Goal: Information Seeking & Learning: Check status

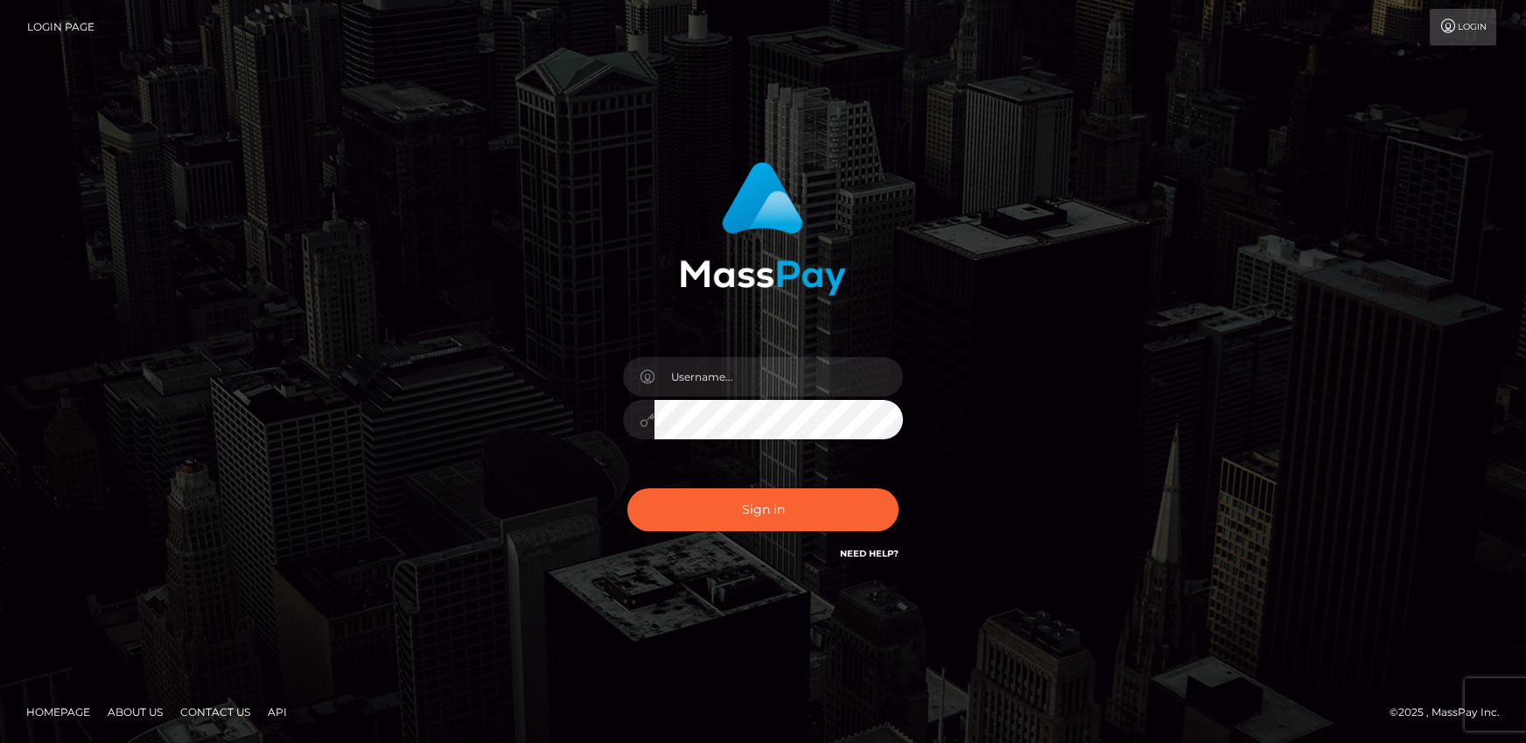
click at [786, 386] on input "text" at bounding box center [778, 376] width 248 height 39
type input "[PERSON_NAME].rollacan"
click at [627, 488] on button "Sign in" at bounding box center [762, 509] width 271 height 43
click at [741, 378] on input "text" at bounding box center [778, 376] width 248 height 39
type input "[PERSON_NAME].rollacan"
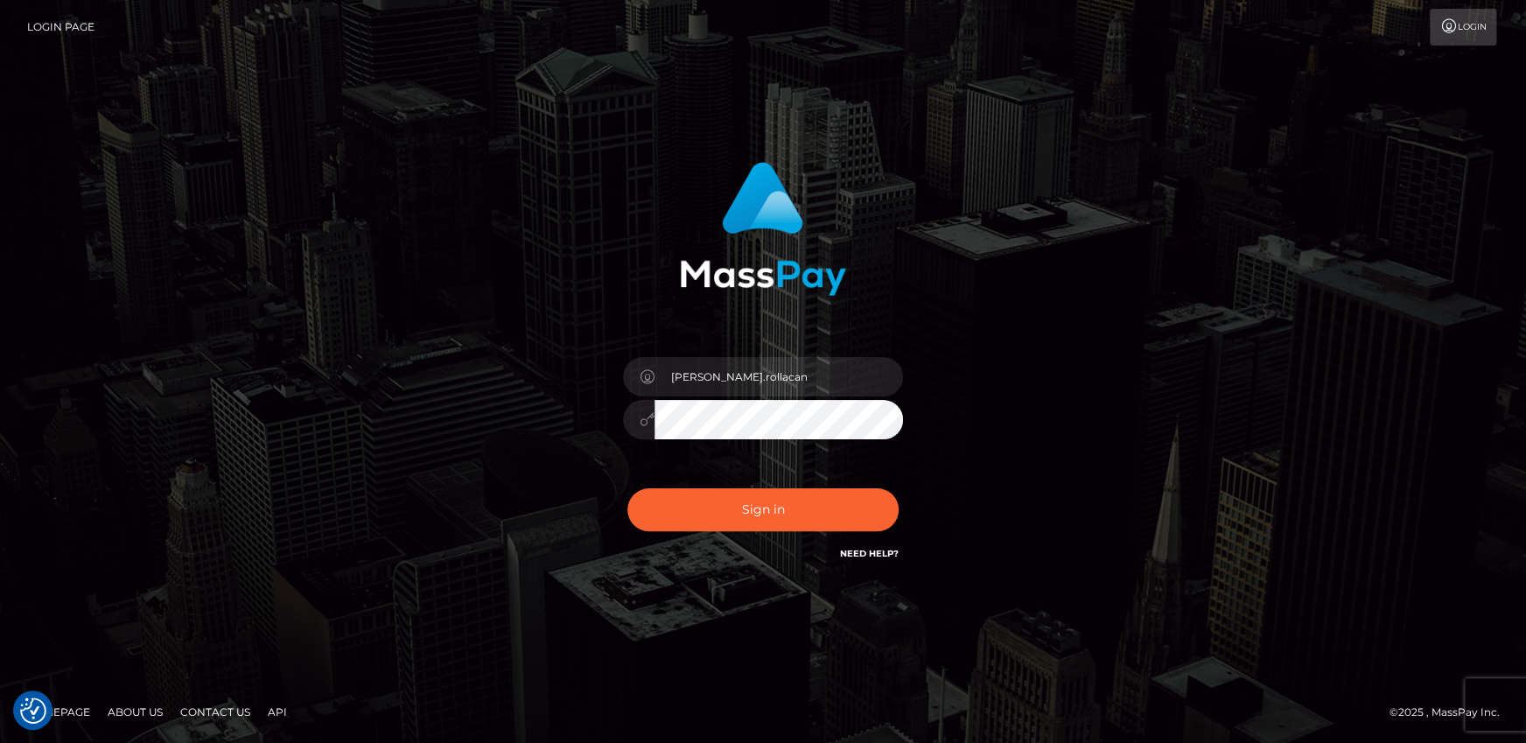
click at [627, 488] on button "Sign in" at bounding box center [762, 509] width 271 height 43
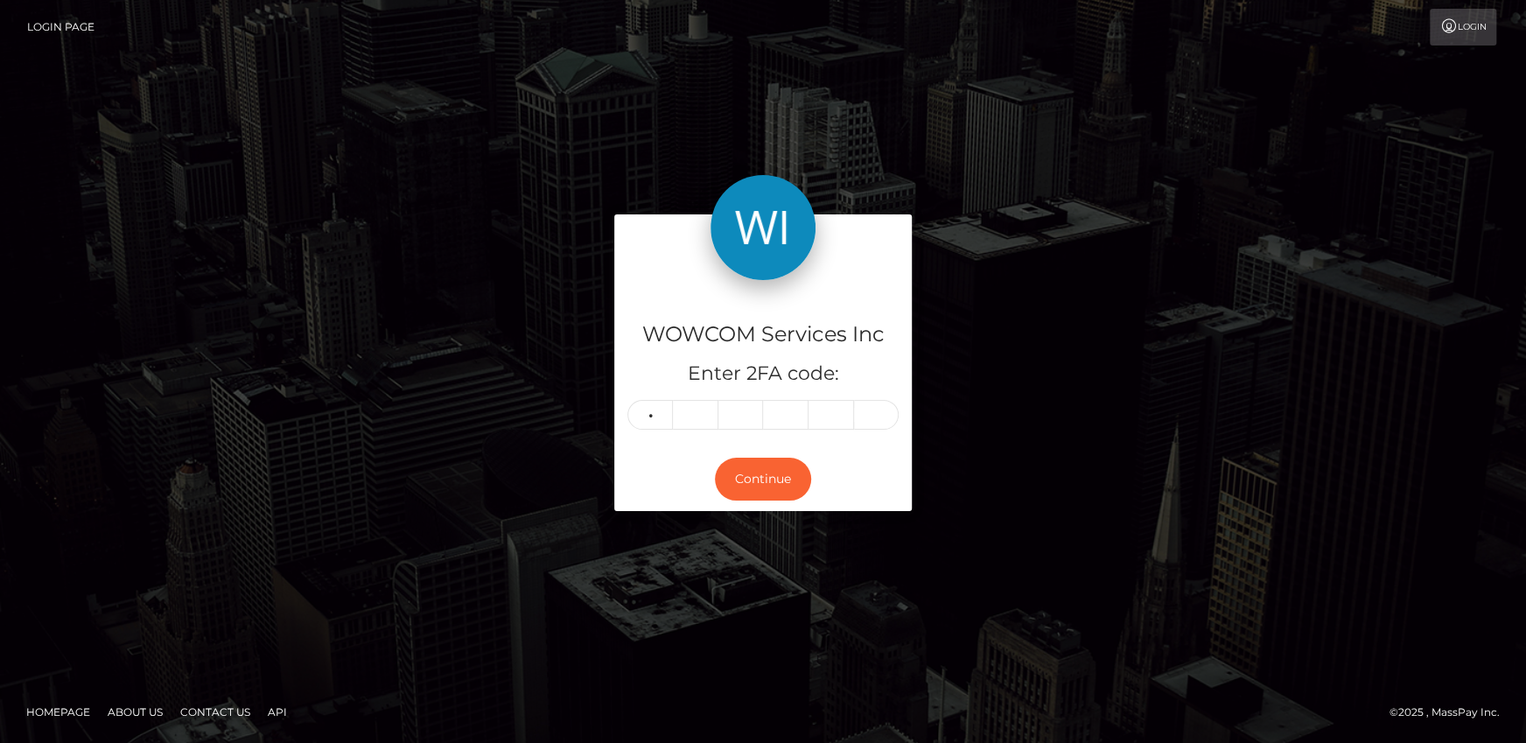
type input "8"
type input "4"
type input "6"
type input "8"
type input "4"
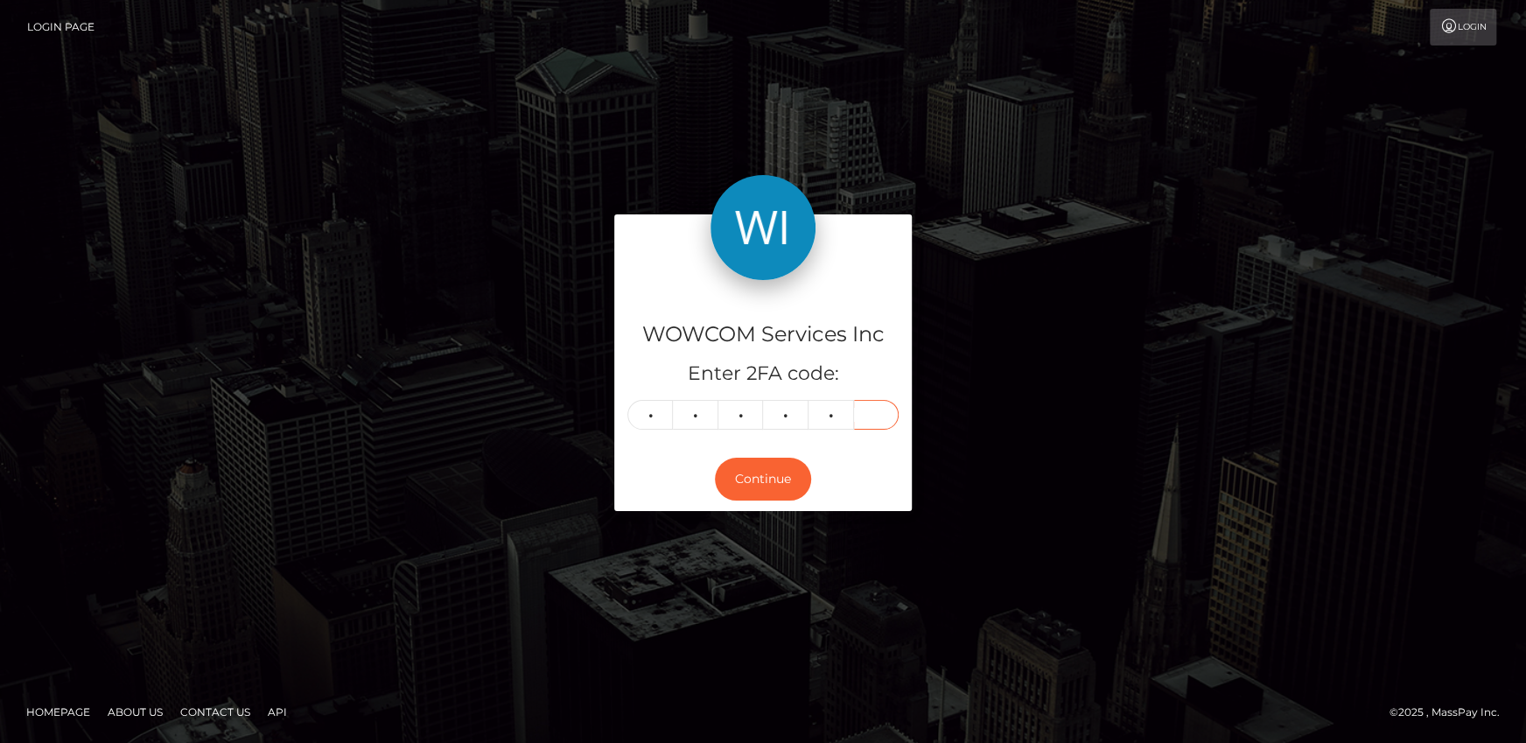
type input "4"
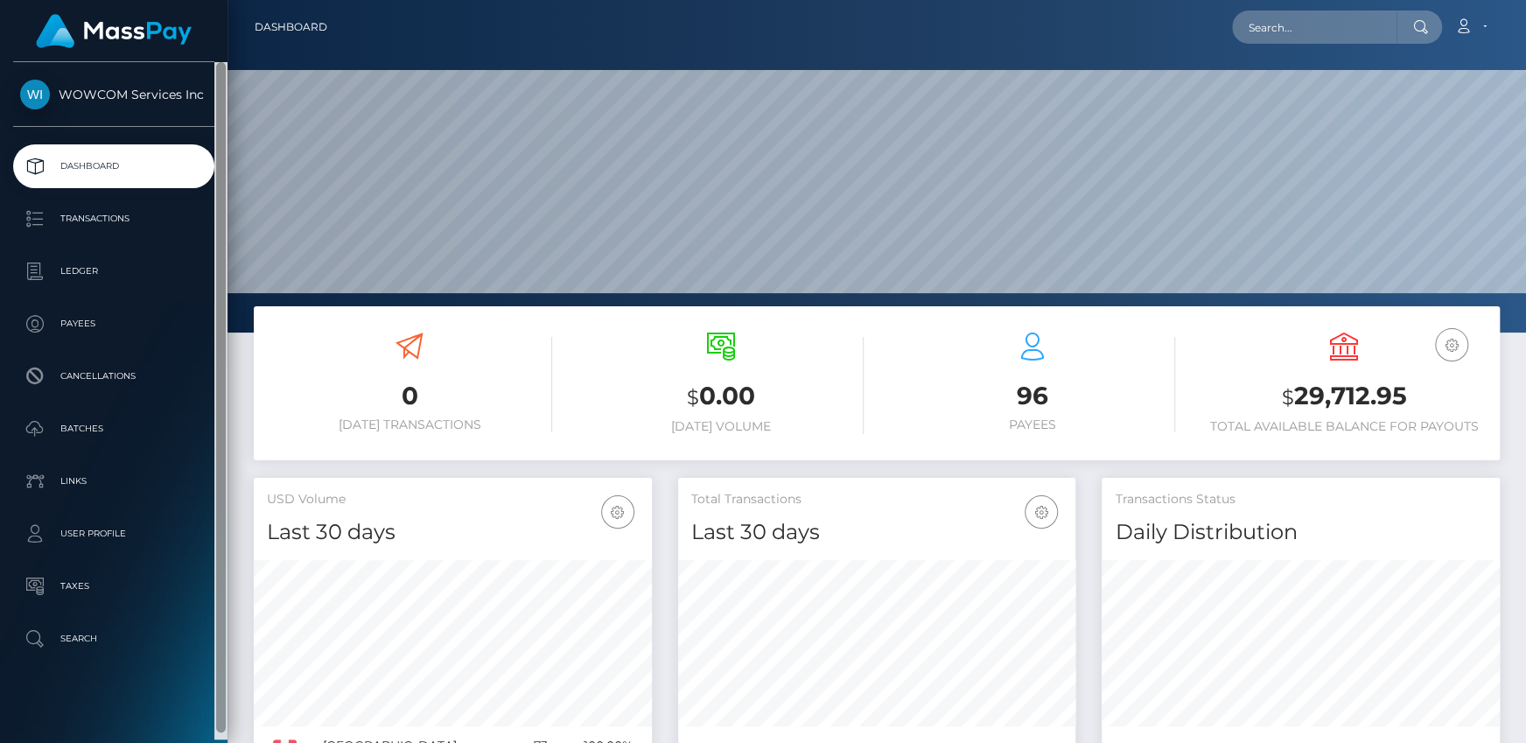
scroll to position [310, 397]
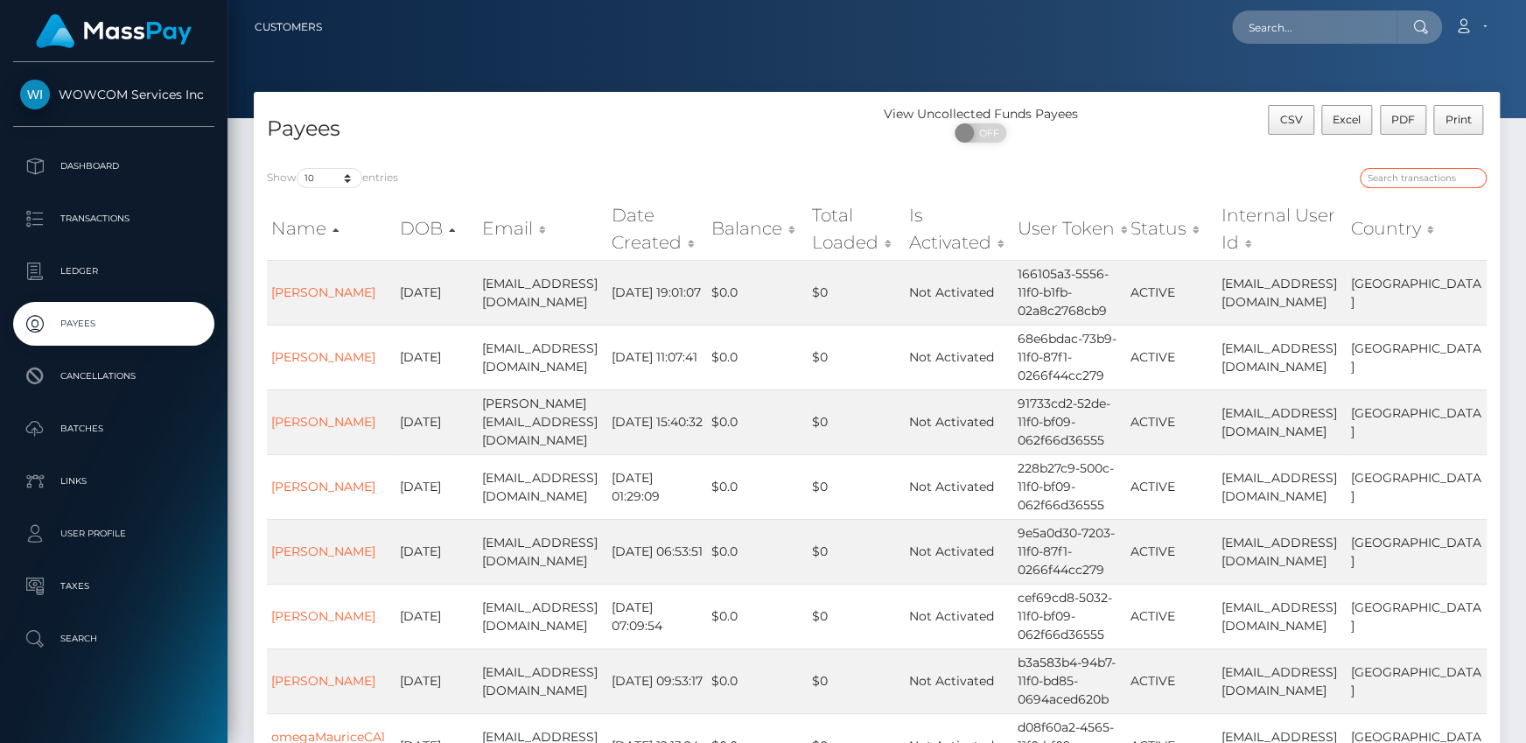
click at [1391, 168] on input "search" at bounding box center [1423, 178] width 127 height 20
paste input "137134"
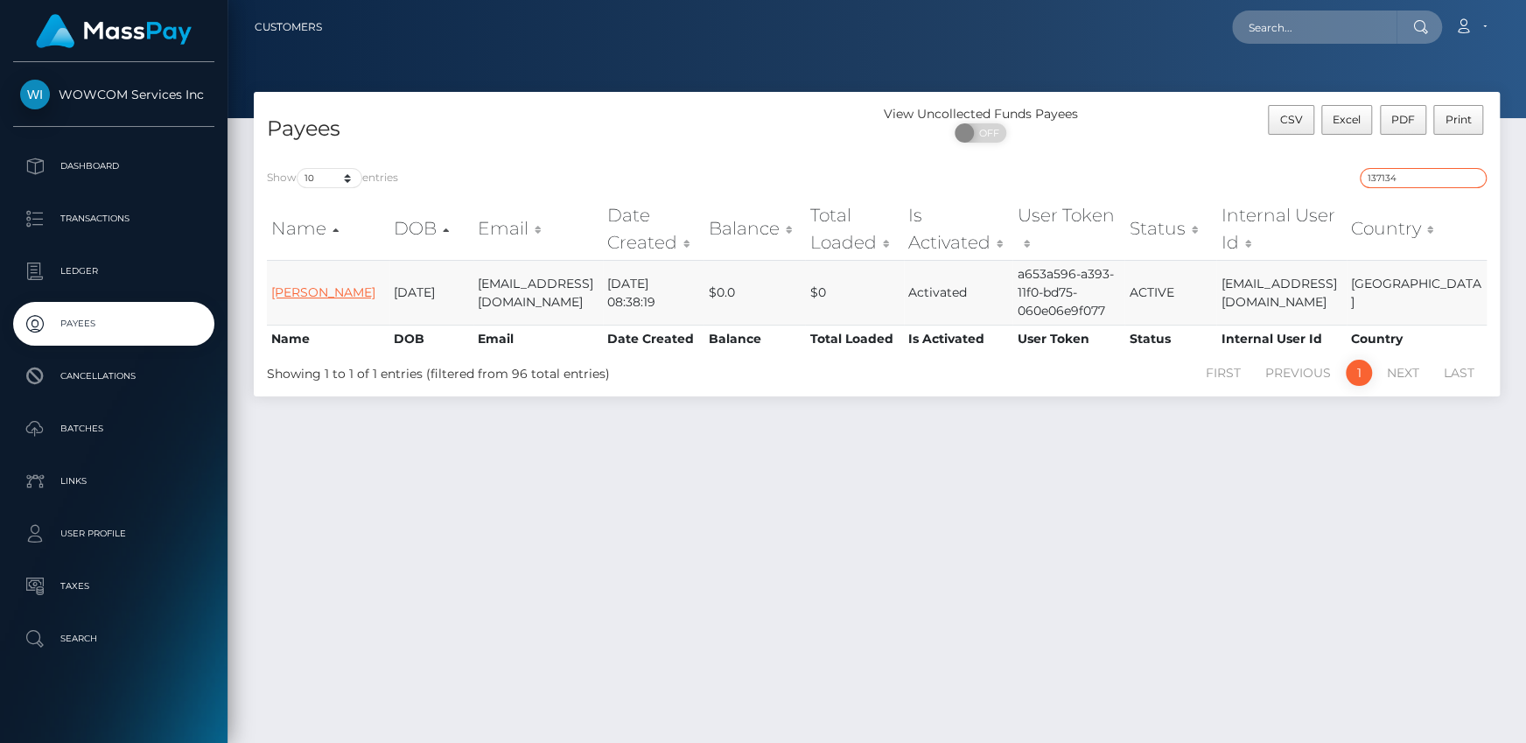
type input "137134"
click at [325, 300] on link "Wendy J McGaeghan" at bounding box center [323, 292] width 104 height 16
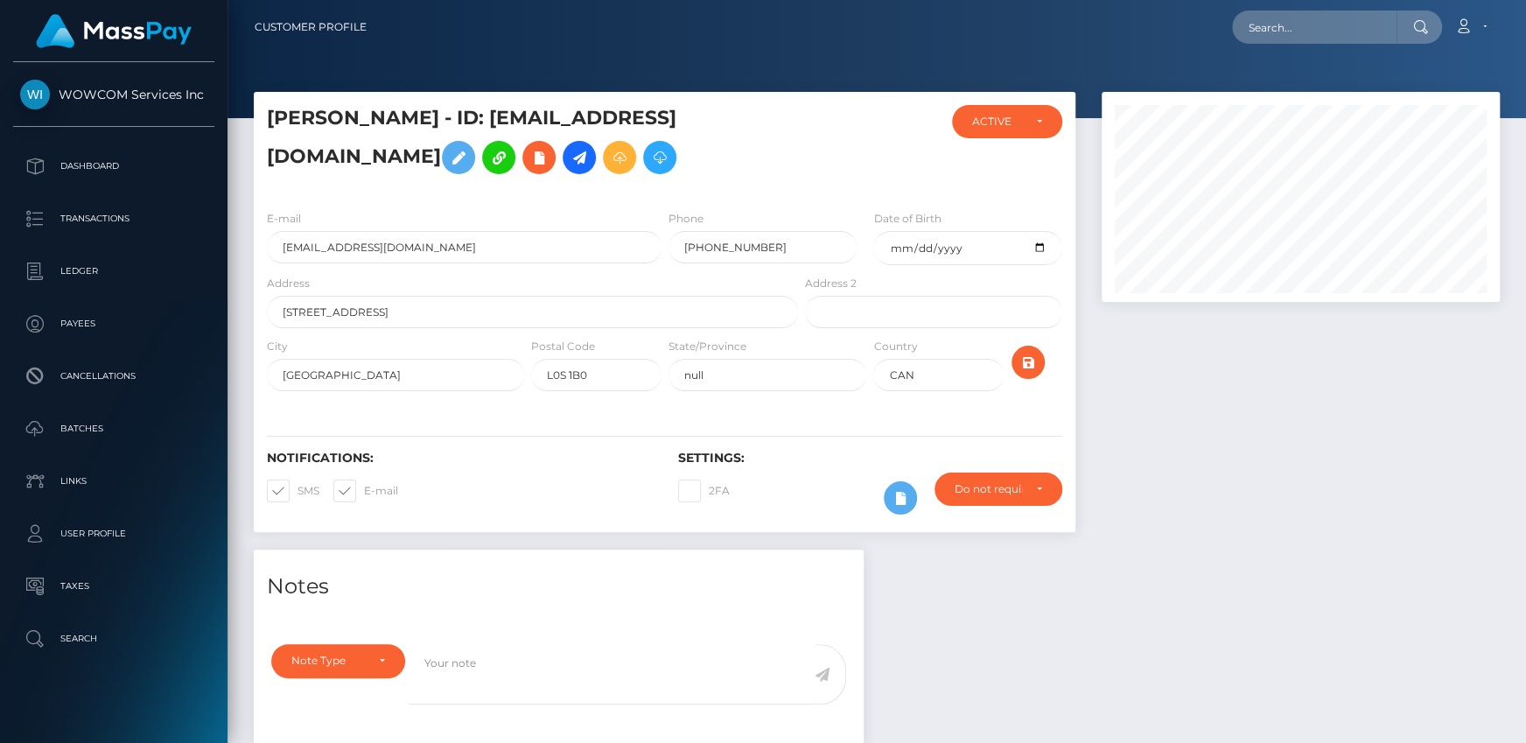
scroll to position [210, 397]
click at [844, 196] on div at bounding box center [869, 150] width 137 height 91
click at [861, 183] on div at bounding box center [869, 150] width 137 height 91
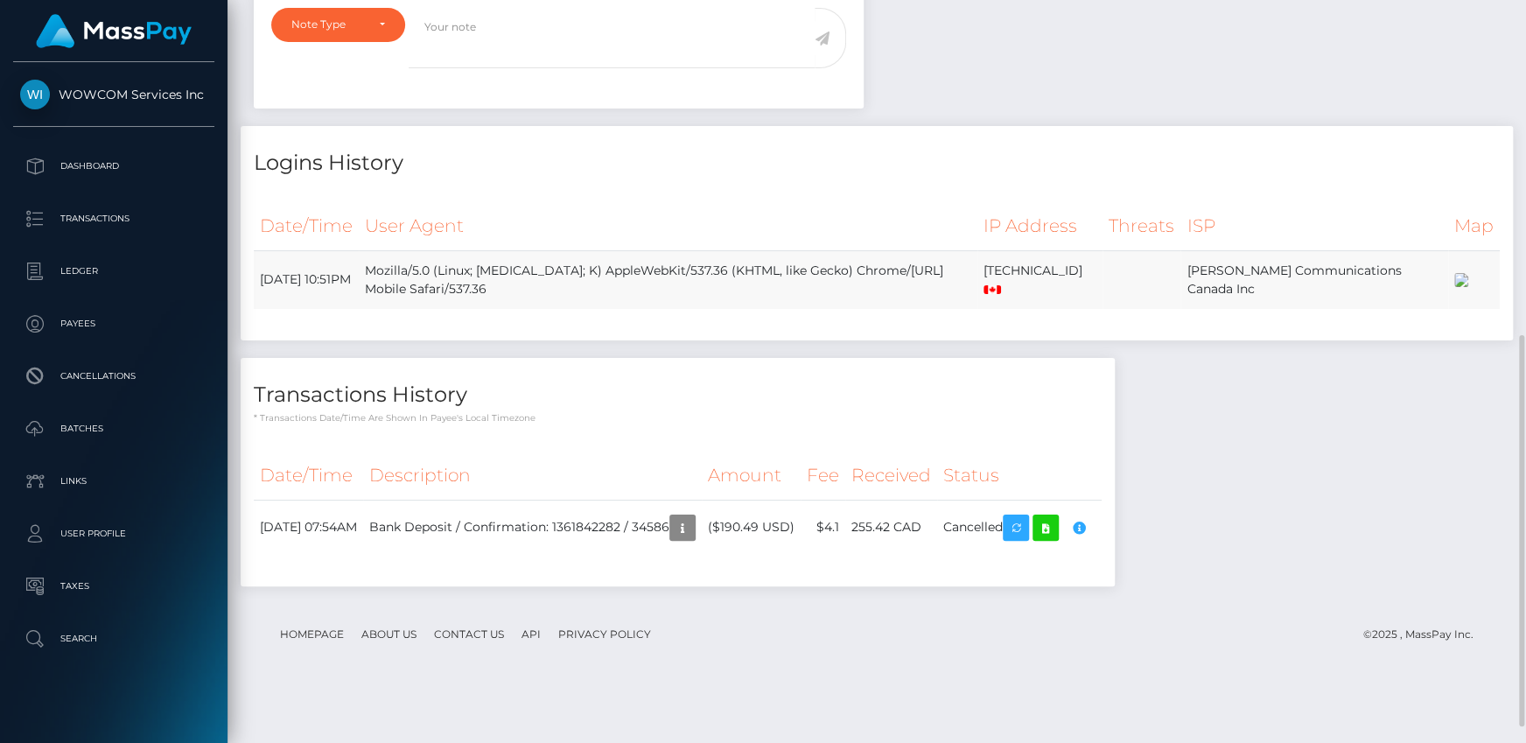
scroll to position [668, 0]
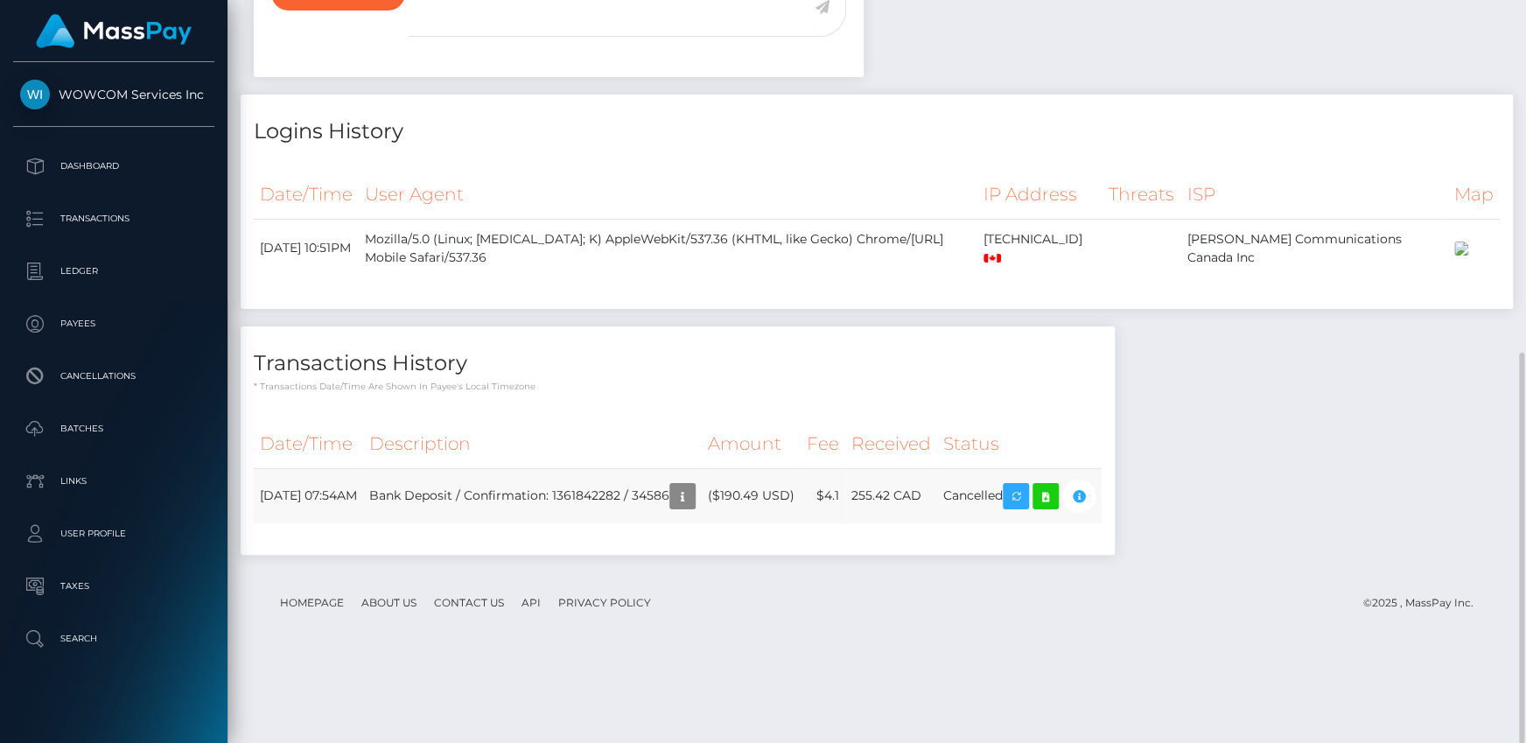
click at [686, 523] on td "Bank Deposit / Confirmation: 1361842282 / 34586" at bounding box center [532, 495] width 339 height 55
click at [694, 545] on div "Date/Time Description Amount Fee Received Status" at bounding box center [678, 482] width 848 height 125
drag, startPoint x: 243, startPoint y: 576, endPoint x: 576, endPoint y: 587, distance: 332.6
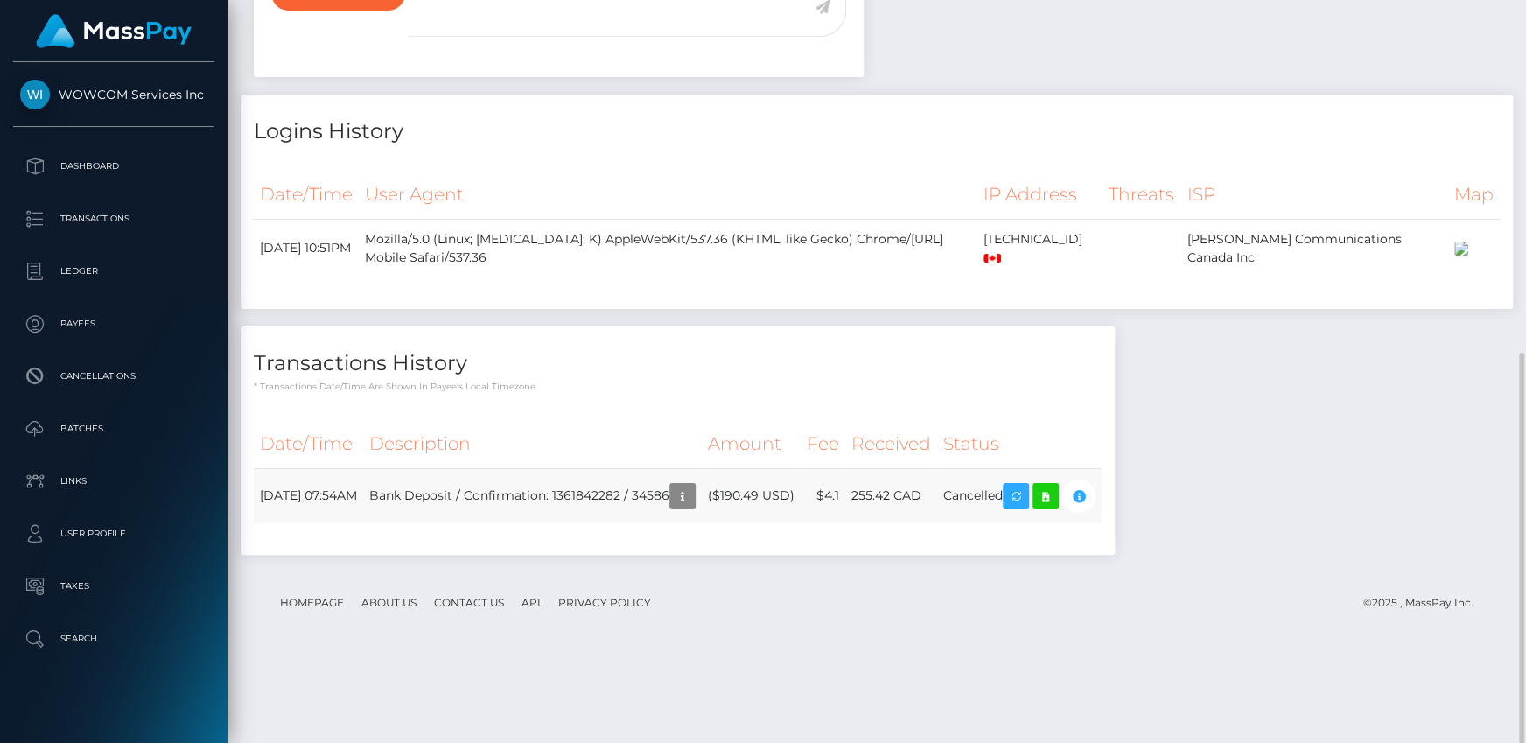
click at [575, 554] on div "Date/Time Description Amount Fee Received Status" at bounding box center [678, 480] width 874 height 147
click at [576, 523] on td "Bank Deposit / Confirmation: 1361842282 / 34586" at bounding box center [532, 495] width 339 height 55
click at [702, 523] on td "Bank Deposit / Confirmation: 1361842282 / 34586" at bounding box center [532, 495] width 339 height 55
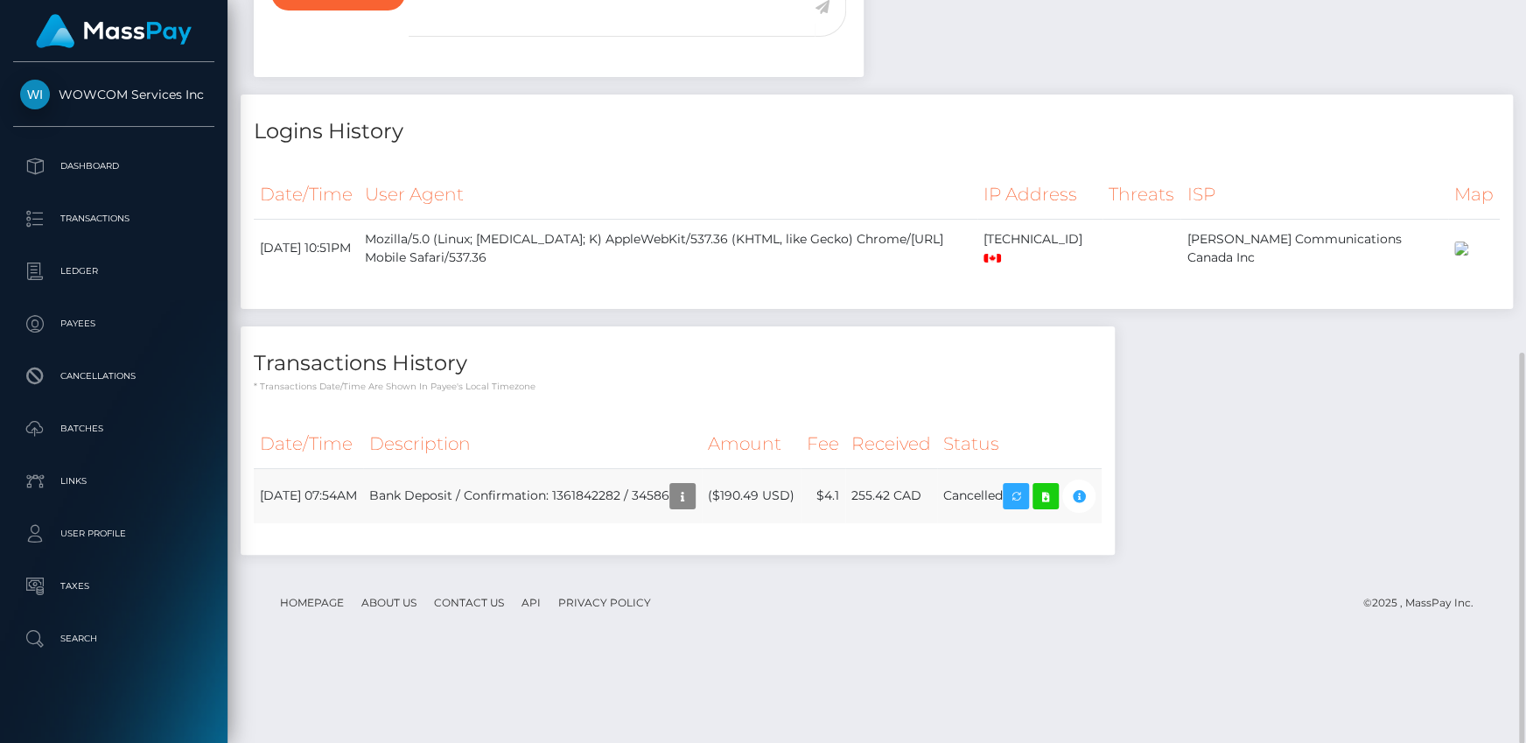
click at [1006, 523] on td "Cancelled" at bounding box center [1019, 495] width 164 height 55
click at [1089, 507] on icon "button" at bounding box center [1078, 497] width 21 height 22
copy td "Cancelled"
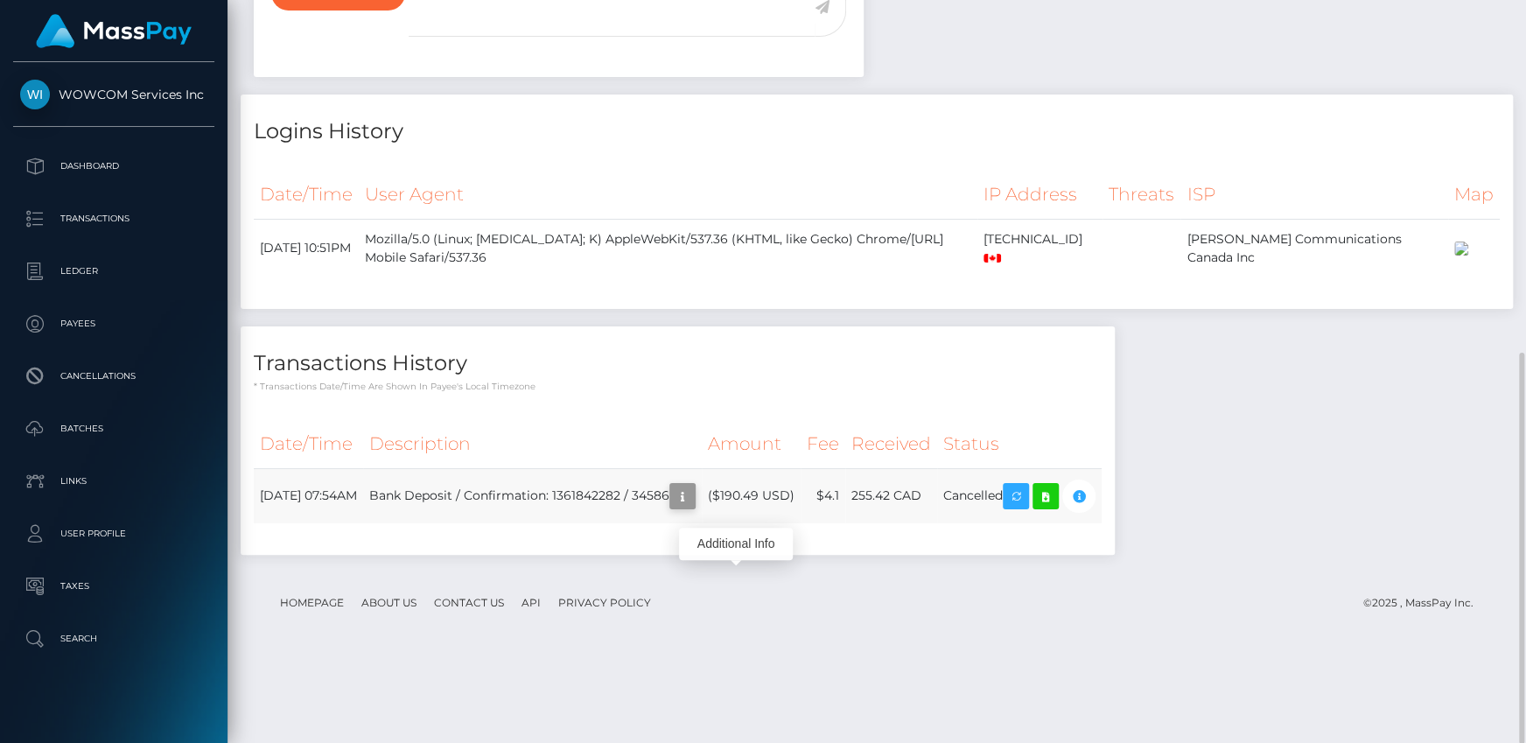
click at [693, 507] on icon "button" at bounding box center [682, 497] width 21 height 22
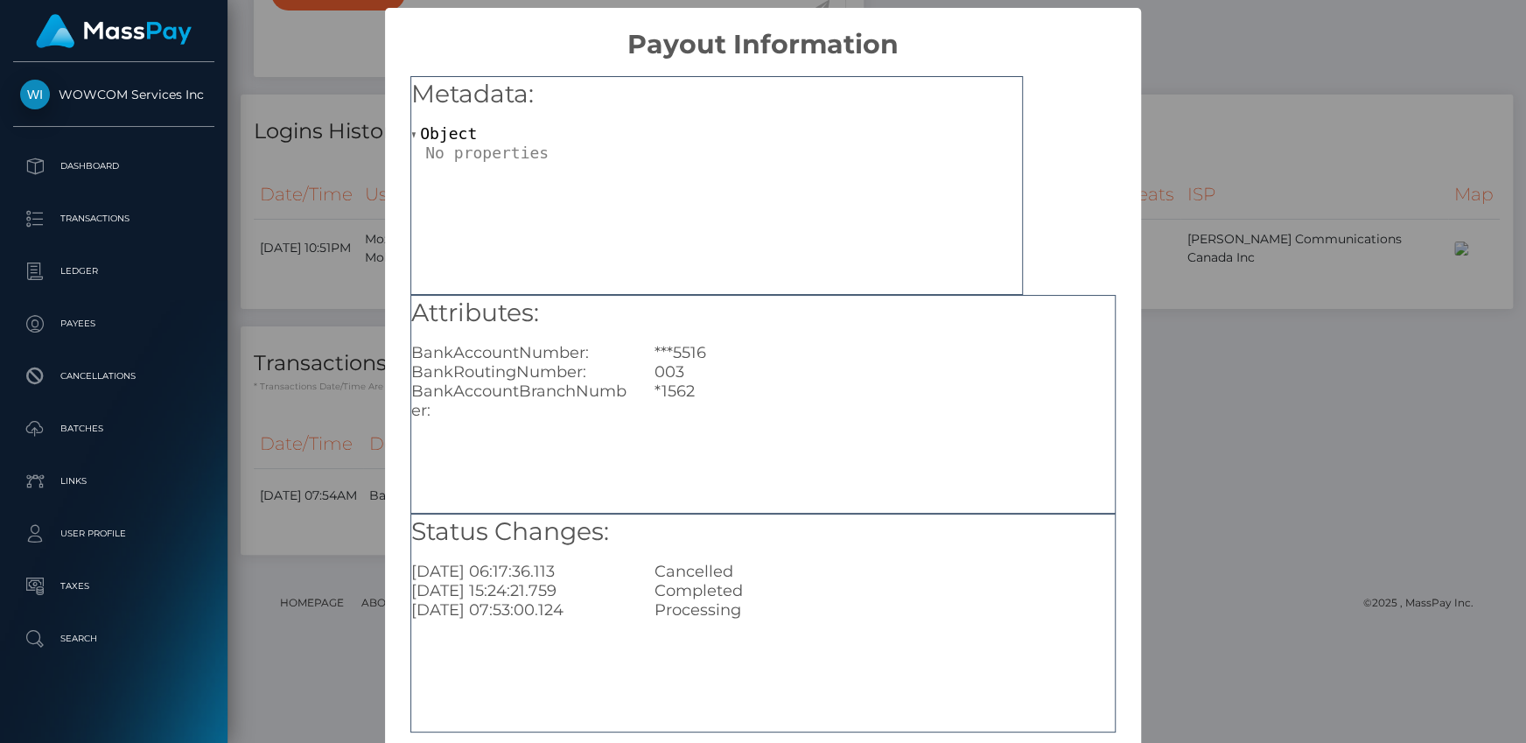
scroll to position [0, 0]
drag, startPoint x: 674, startPoint y: 344, endPoint x: 758, endPoint y: 378, distance: 90.7
click at [755, 375] on div "Attributes: BankAccountNumber: ***5516 BankRoutingNumber: 003 BankAccountBranch…" at bounding box center [762, 358] width 703 height 125
drag, startPoint x: 751, startPoint y: 390, endPoint x: 742, endPoint y: 469, distance: 79.2
click at [750, 393] on div "*1562" at bounding box center [884, 400] width 486 height 38
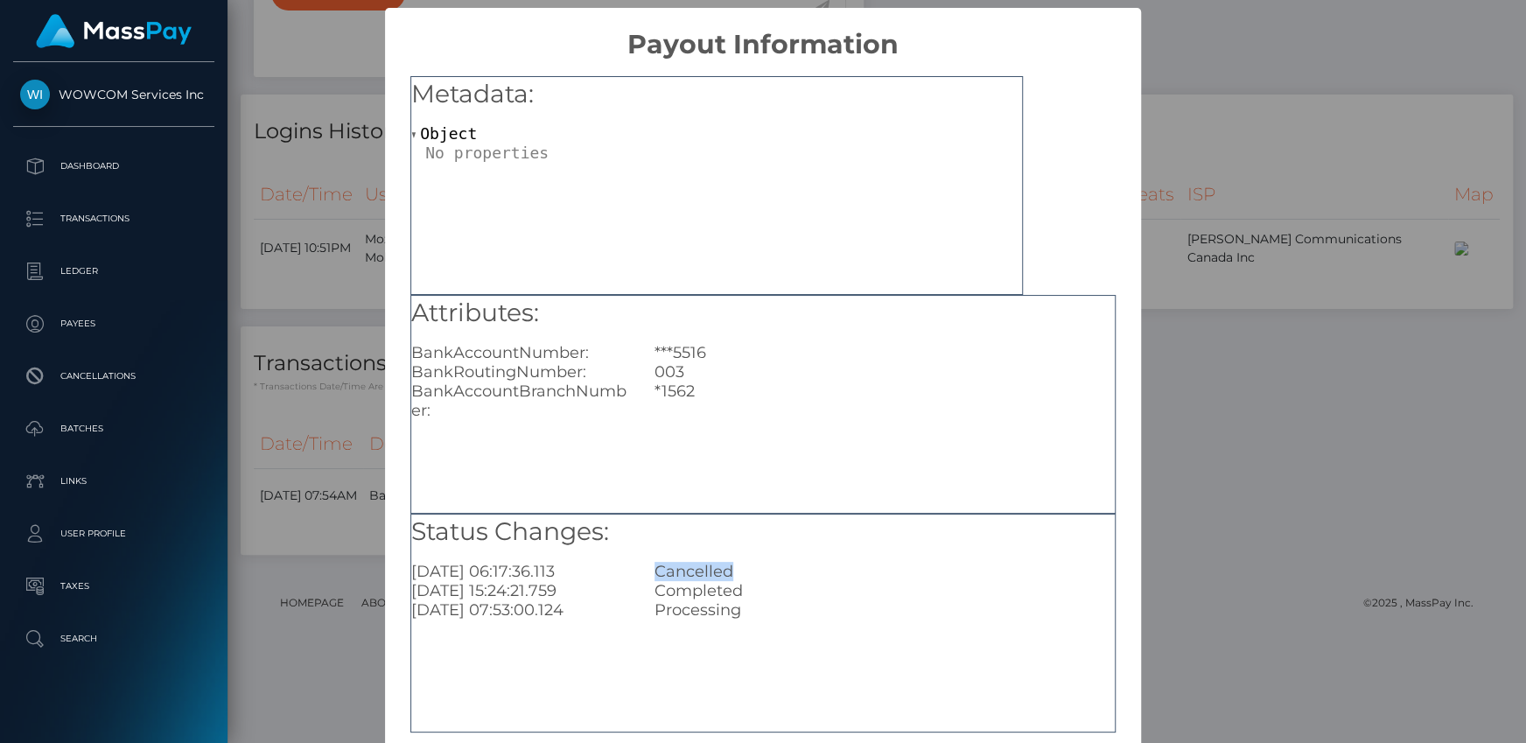
drag, startPoint x: 646, startPoint y: 573, endPoint x: 771, endPoint y: 570, distance: 125.2
click at [771, 570] on div "Cancelled" at bounding box center [884, 571] width 486 height 19
click at [698, 585] on div "Completed" at bounding box center [884, 590] width 486 height 19
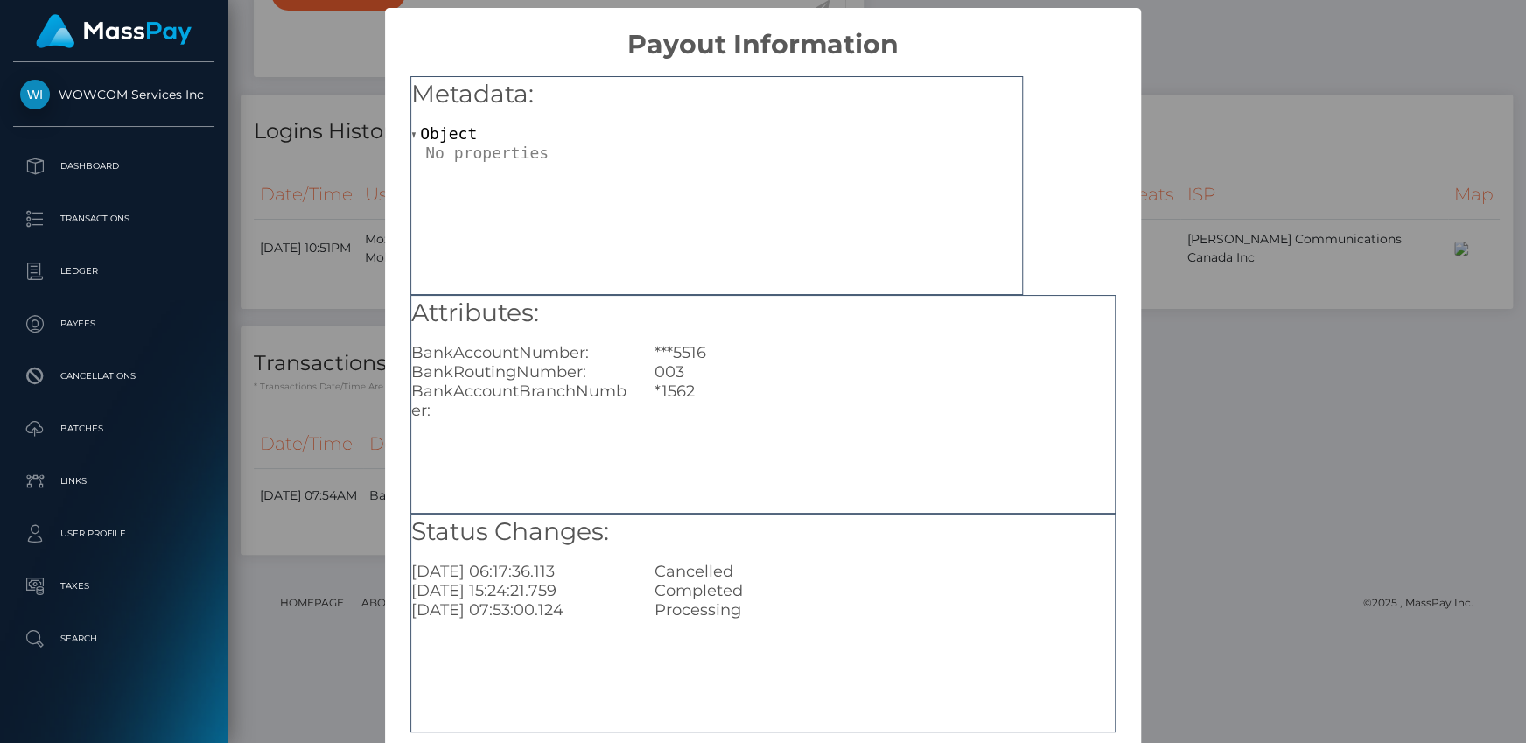
click at [725, 612] on div "Processing" at bounding box center [884, 609] width 486 height 19
click at [691, 566] on div "Cancelled" at bounding box center [884, 571] width 486 height 19
drag, startPoint x: 472, startPoint y: 595, endPoint x: 493, endPoint y: 592, distance: 21.2
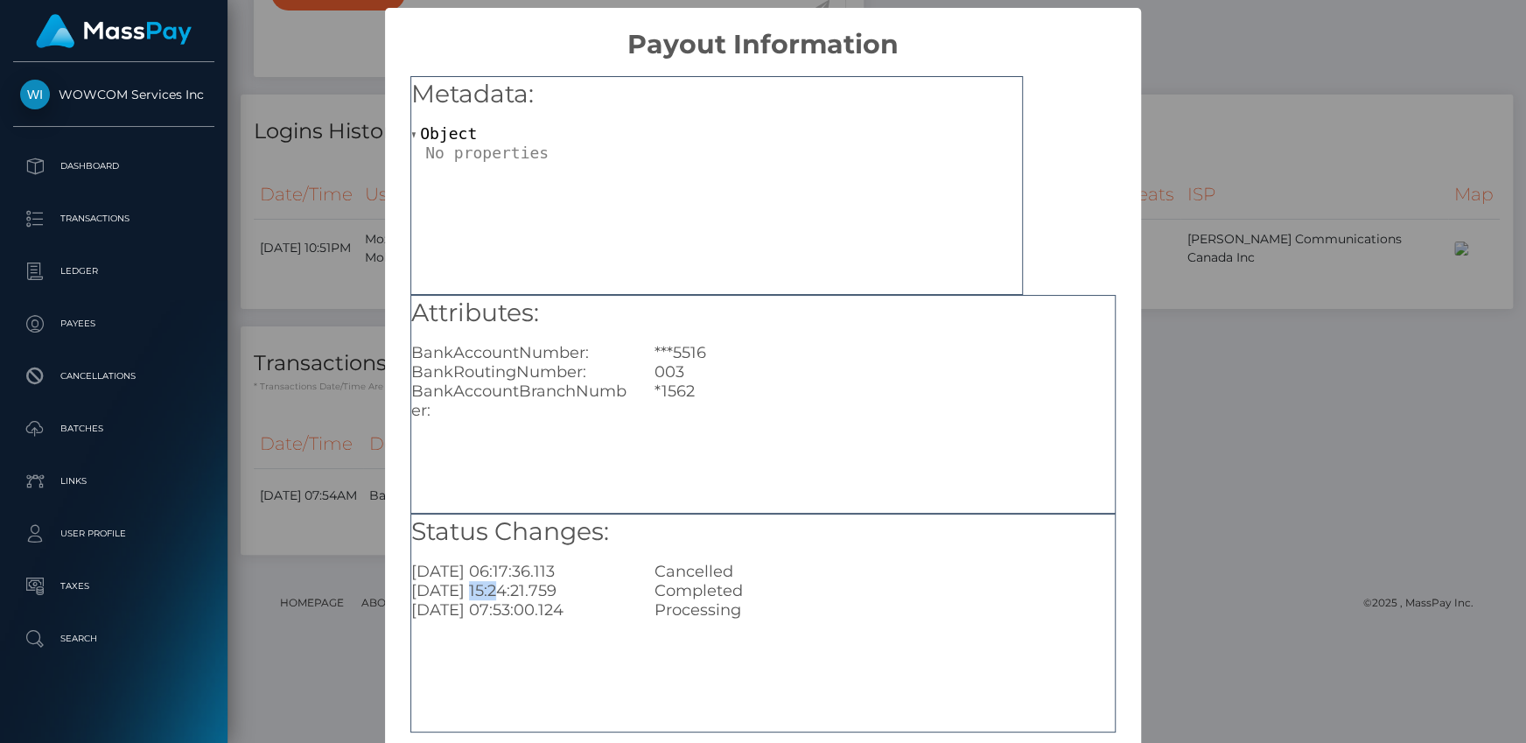
click at [493, 592] on div "2025-10-10 15:24:21.759" at bounding box center [519, 590] width 243 height 19
drag, startPoint x: 476, startPoint y: 570, endPoint x: 639, endPoint y: 562, distance: 162.9
click at [639, 562] on div "2025-10-13 06:17:36.113 Cancelled" at bounding box center [763, 571] width 730 height 19
click at [641, 562] on div "Cancelled" at bounding box center [884, 571] width 486 height 19
click at [691, 573] on div "Cancelled" at bounding box center [884, 571] width 486 height 19
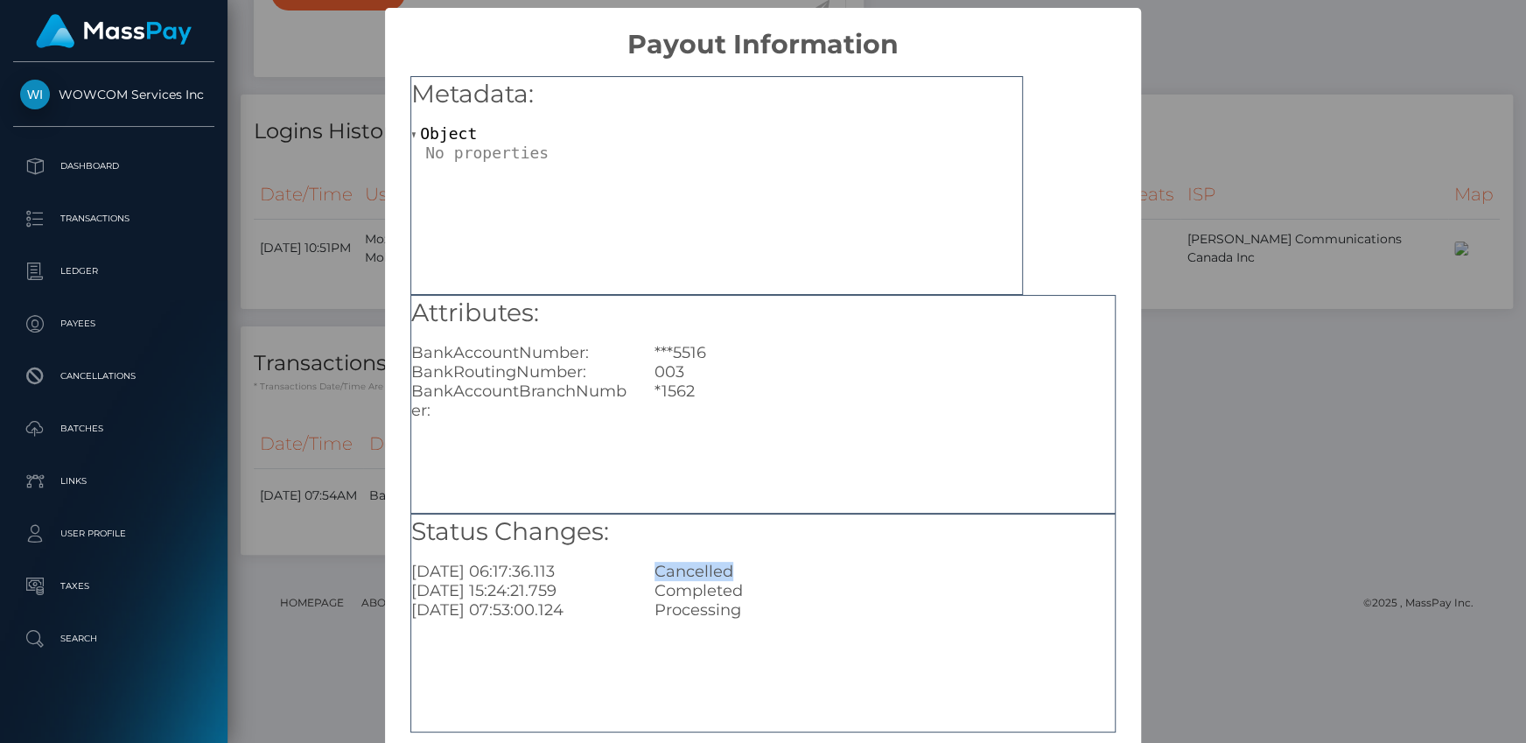
click at [691, 573] on div "Cancelled" at bounding box center [884, 571] width 486 height 19
drag, startPoint x: 612, startPoint y: 534, endPoint x: 760, endPoint y: 556, distance: 149.6
click at [612, 534] on h5 "Status Changes:" at bounding box center [762, 531] width 703 height 35
drag, startPoint x: 1203, startPoint y: 142, endPoint x: 1180, endPoint y: 164, distance: 32.2
click at [1203, 143] on div "× Payout Information Metadata: Object Attributes: BankAccountNumber: ***5516 Ba…" at bounding box center [763, 371] width 1526 height 743
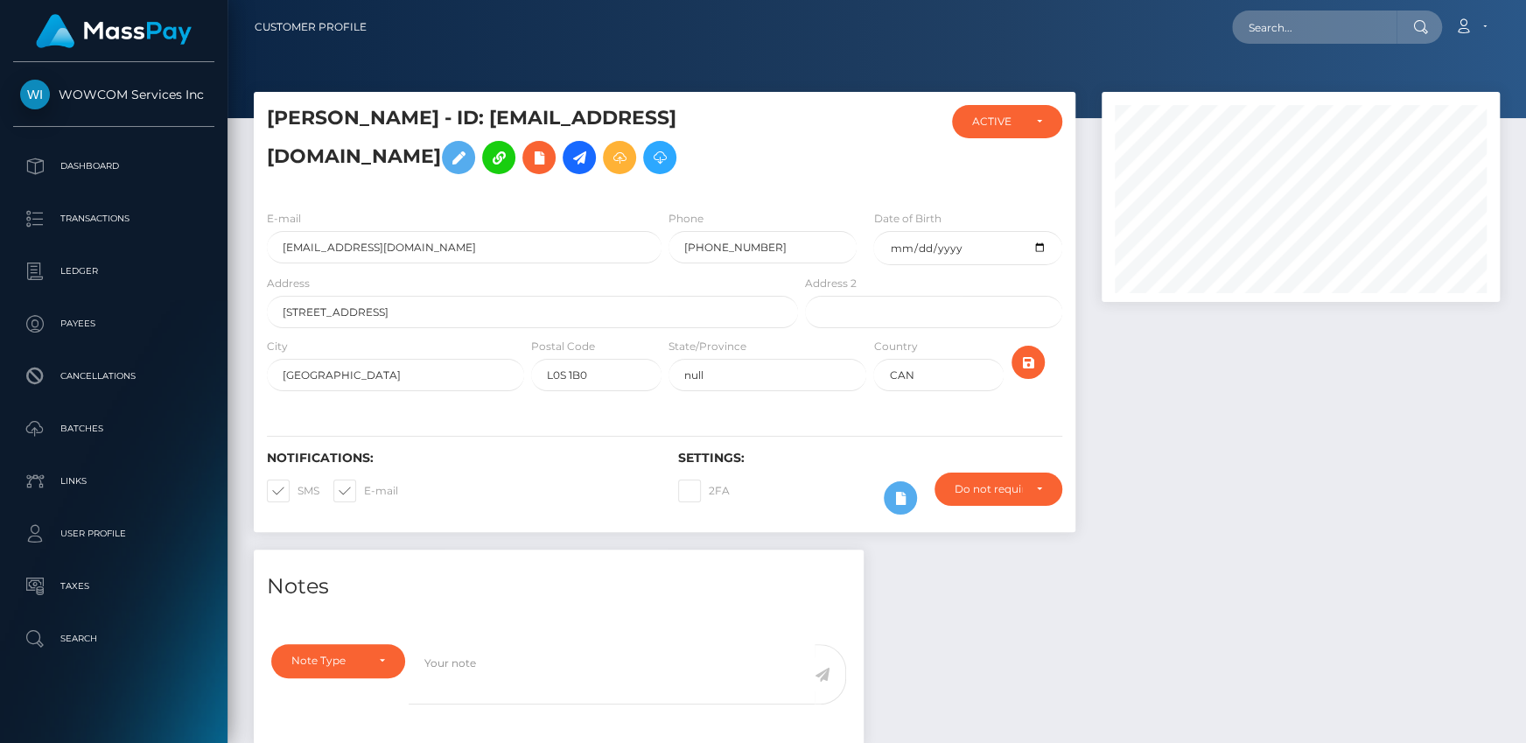
scroll to position [210, 397]
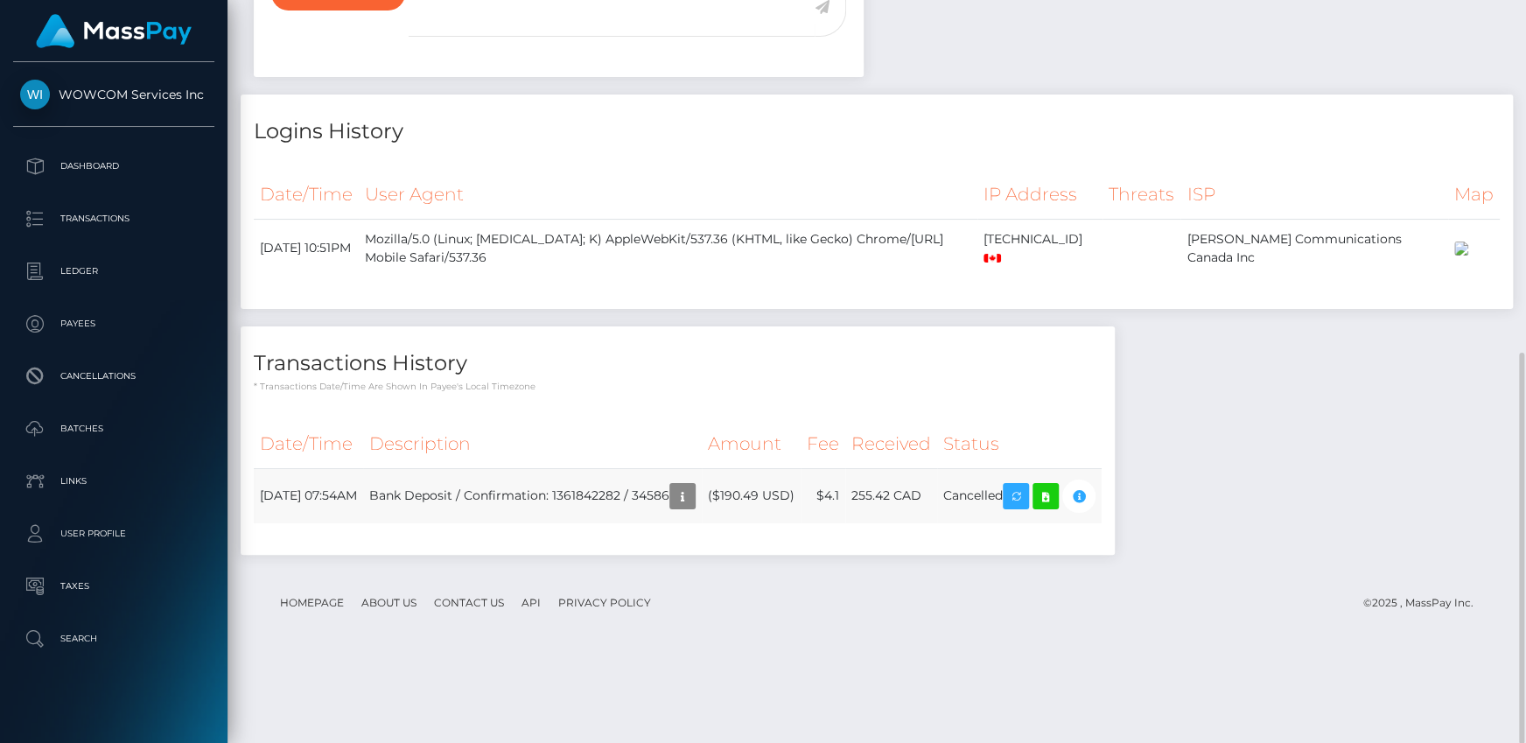
drag, startPoint x: 425, startPoint y: 577, endPoint x: 721, endPoint y: 577, distance: 295.7
click at [702, 523] on td "Bank Deposit / Confirmation: 1361842282 / 34586" at bounding box center [532, 495] width 339 height 55
copy td "Bank Deposit / Confirmation: 1361842282 / 34586"
